Goal: Task Accomplishment & Management: Manage account settings

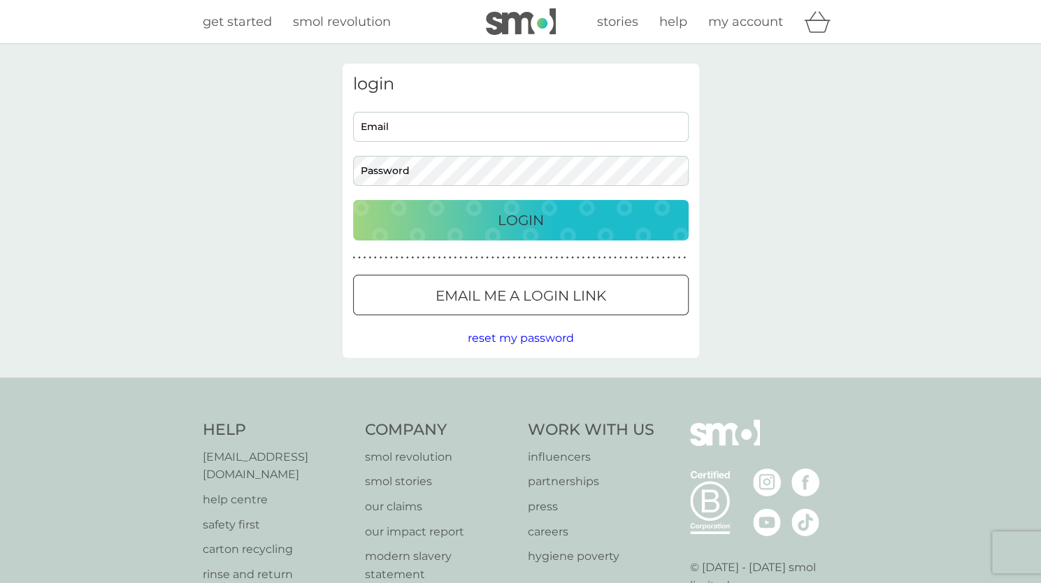
click at [524, 292] on div at bounding box center [521, 296] width 50 height 15
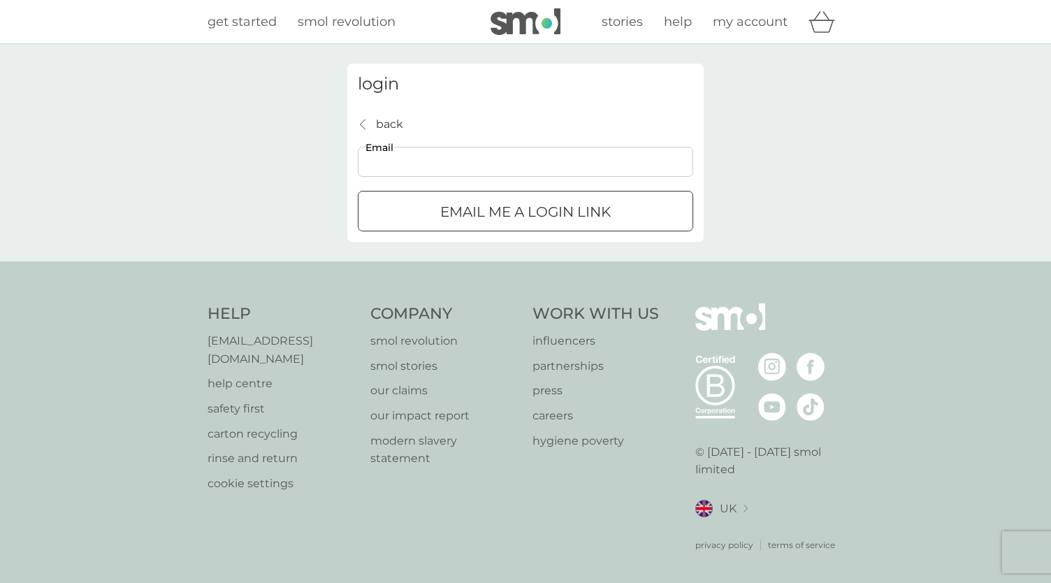
click at [458, 159] on input "Email" at bounding box center [526, 162] width 336 height 30
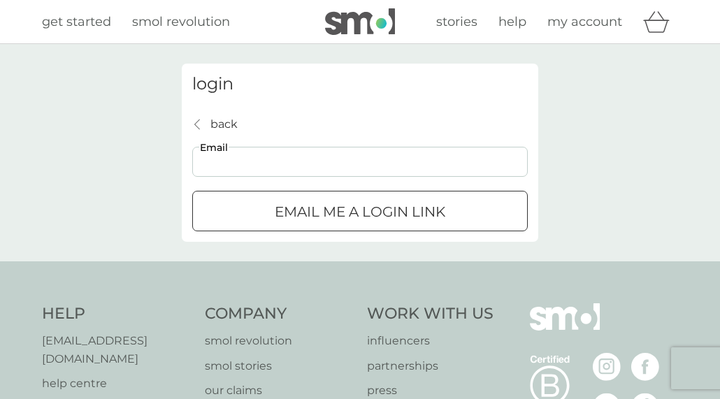
click at [275, 156] on input "Email" at bounding box center [360, 162] width 336 height 30
type input "[EMAIL_ADDRESS][DOMAIN_NAME]"
click at [347, 215] on div "submit" at bounding box center [360, 212] width 50 height 15
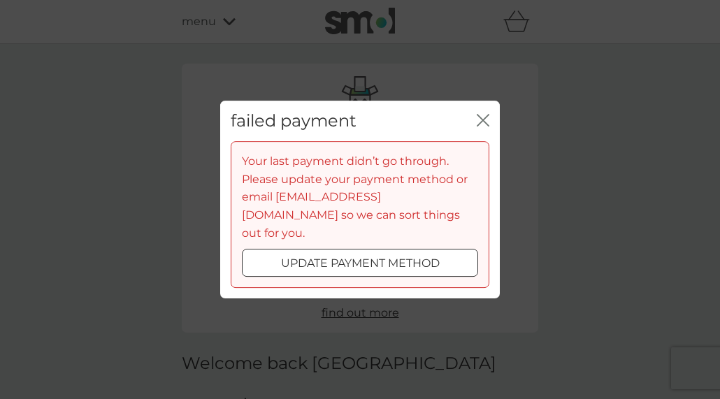
click at [487, 126] on icon "close" at bounding box center [486, 120] width 6 height 11
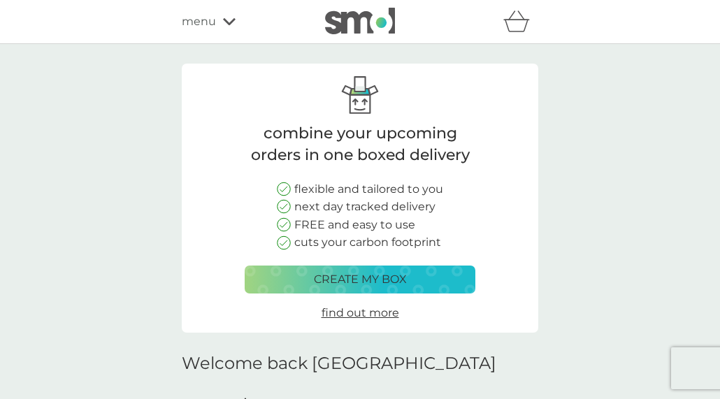
click at [229, 21] on icon at bounding box center [229, 21] width 13 height 8
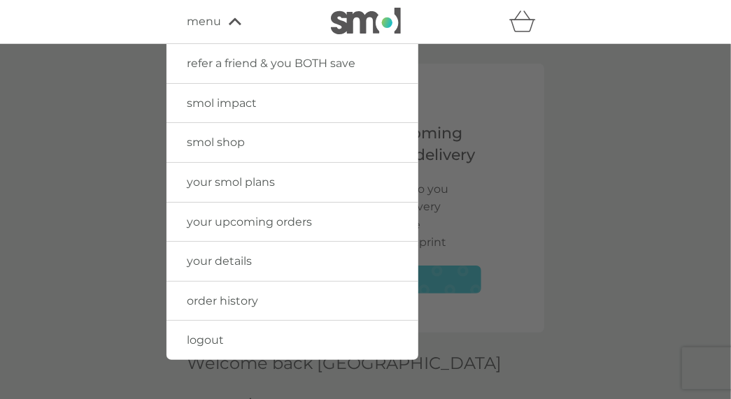
click at [224, 263] on span "your details" at bounding box center [219, 260] width 65 height 13
